Goal: Check status

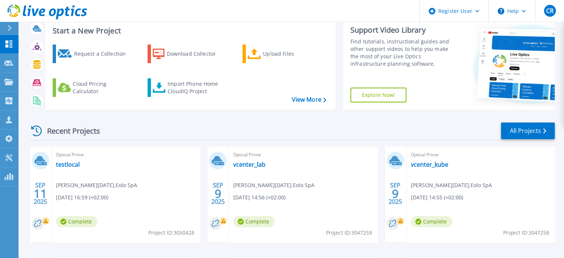
scroll to position [111, 0]
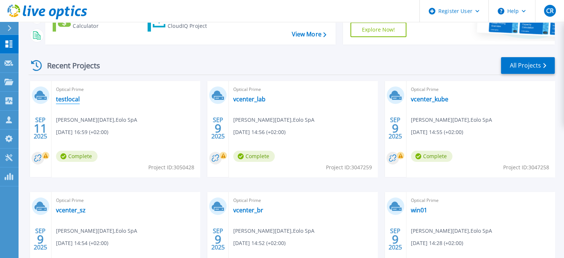
click at [65, 99] on link "testlocal" at bounding box center [68, 98] width 24 height 7
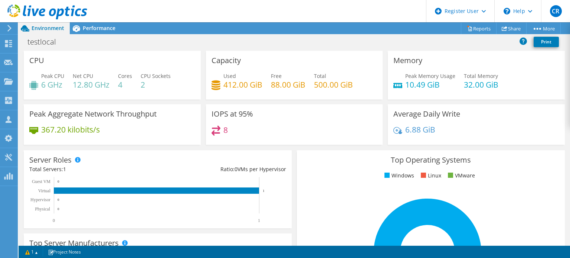
click at [51, 11] on icon at bounding box center [47, 11] width 80 height 15
